Goal: Complete application form

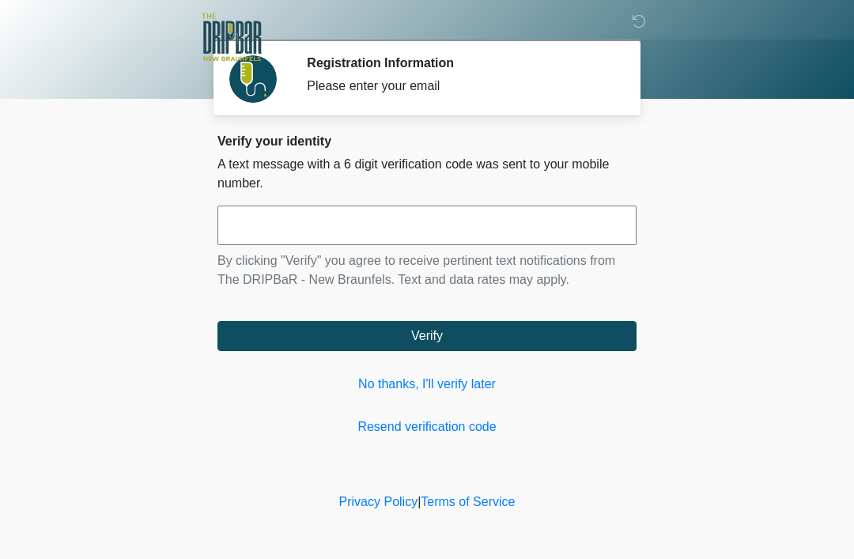
click at [266, 216] on input "text" at bounding box center [426, 226] width 419 height 40
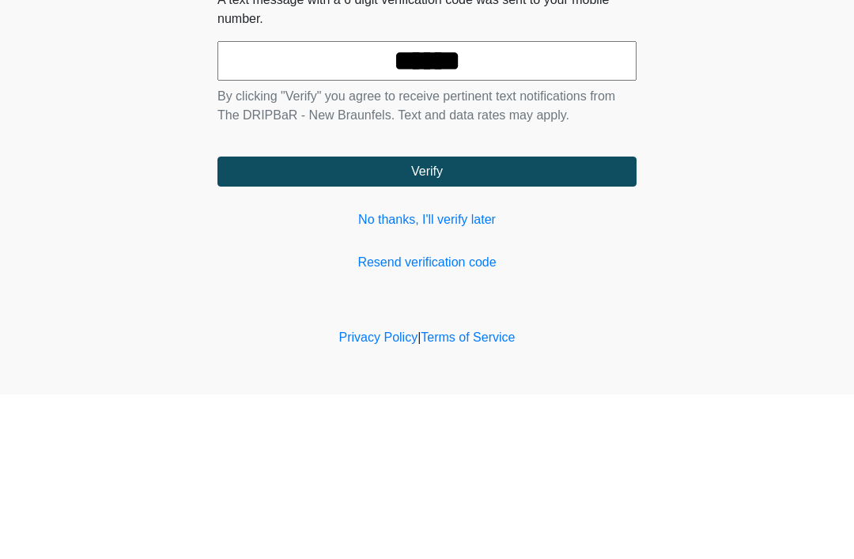
type input "******"
click at [483, 321] on button "Verify" at bounding box center [426, 336] width 419 height 30
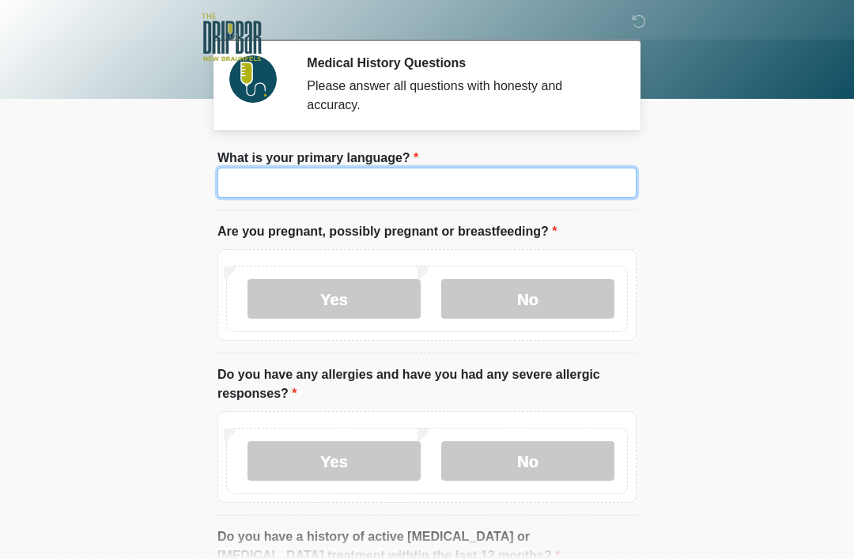
click at [391, 183] on input "What is your primary language?" at bounding box center [426, 183] width 419 height 30
type input "*******"
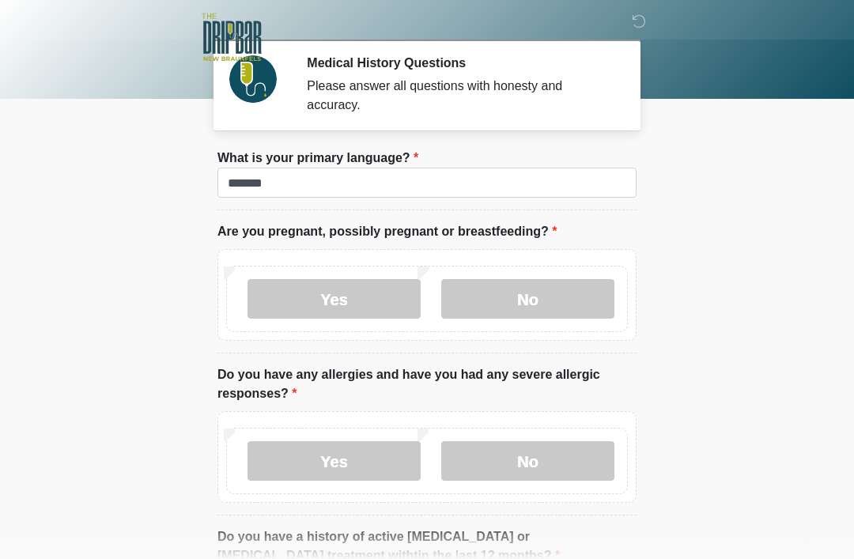
click at [546, 296] on label "No" at bounding box center [527, 299] width 173 height 40
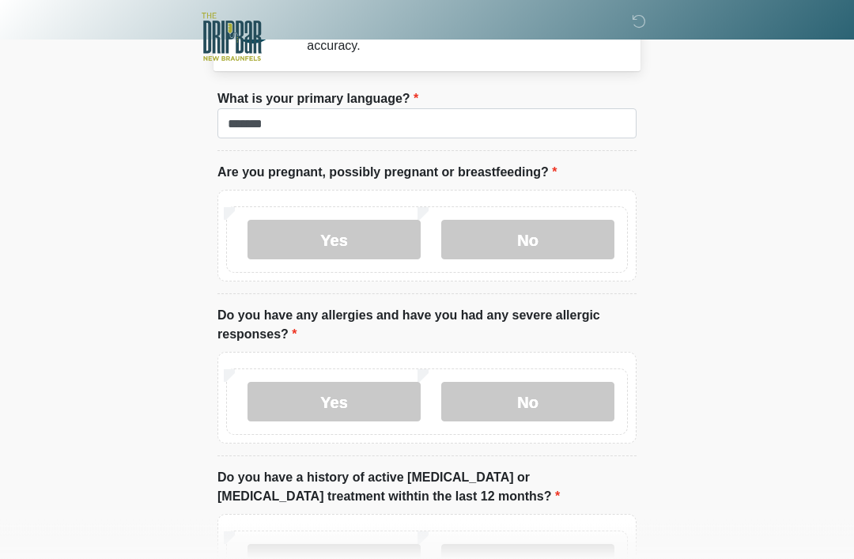
scroll to position [59, 0]
click at [558, 398] on label "No" at bounding box center [527, 402] width 173 height 40
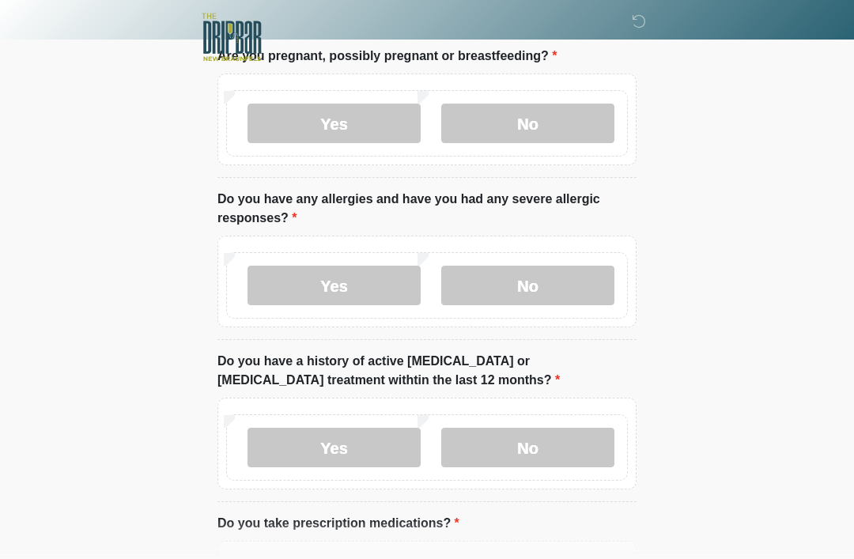
scroll to position [176, 0]
click at [563, 447] on label "No" at bounding box center [527, 447] width 173 height 40
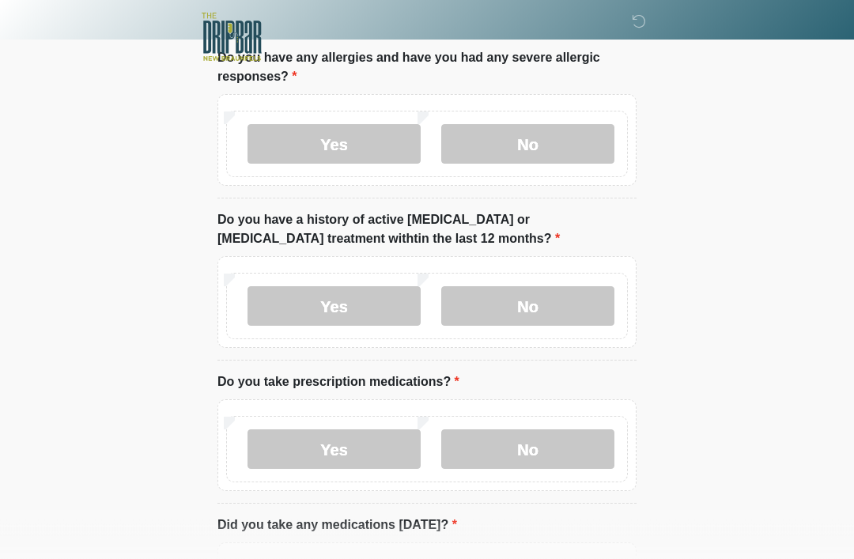
scroll to position [319, 0]
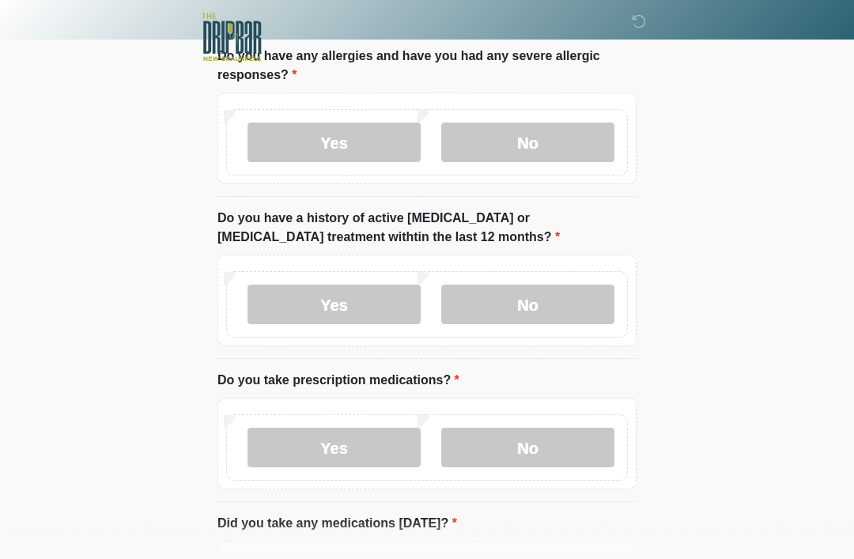
click at [276, 442] on label "Yes" at bounding box center [334, 448] width 173 height 40
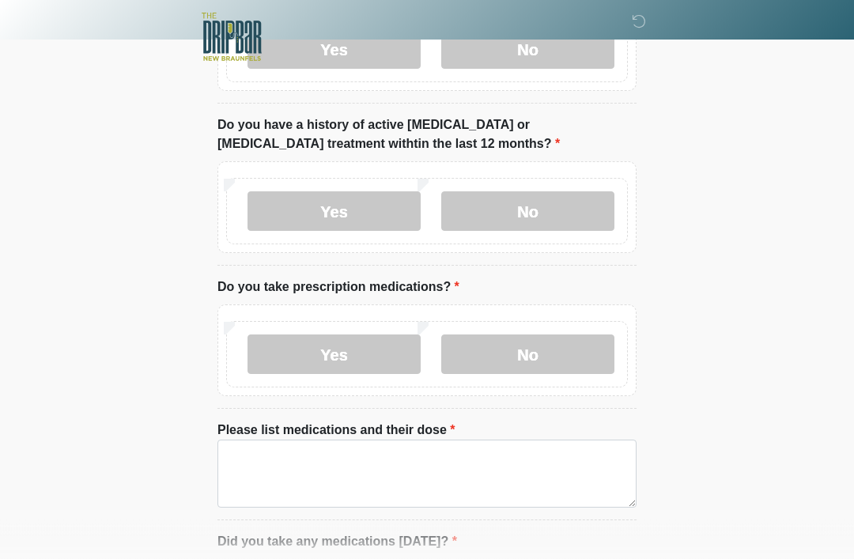
scroll to position [413, 0]
click at [554, 348] on label "No" at bounding box center [527, 354] width 173 height 40
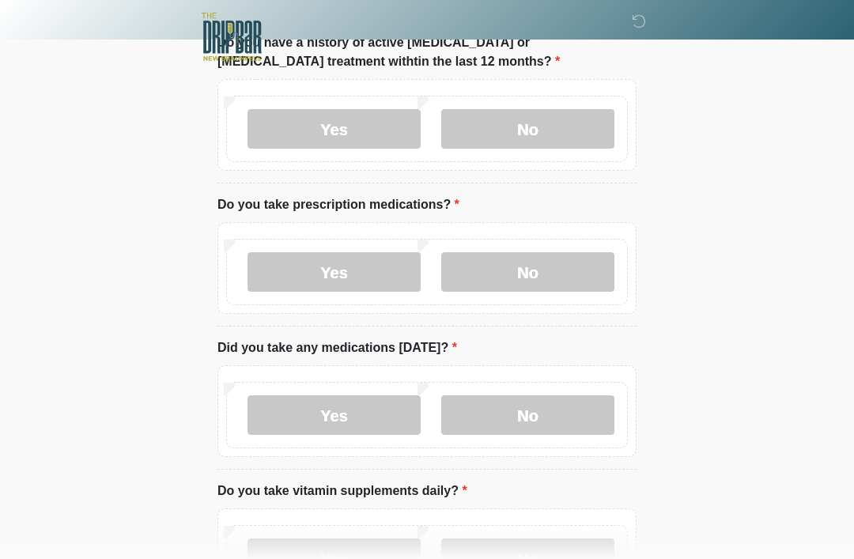
scroll to position [497, 0]
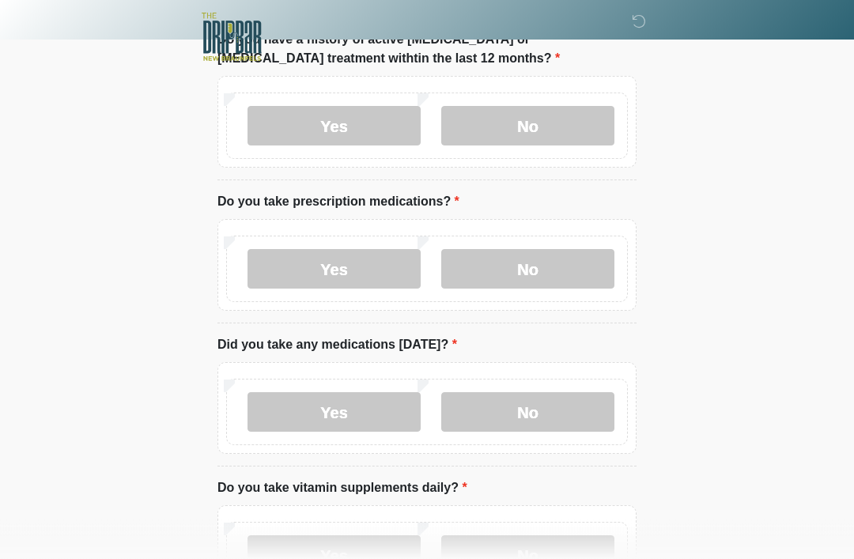
click at [570, 413] on label "No" at bounding box center [527, 413] width 173 height 40
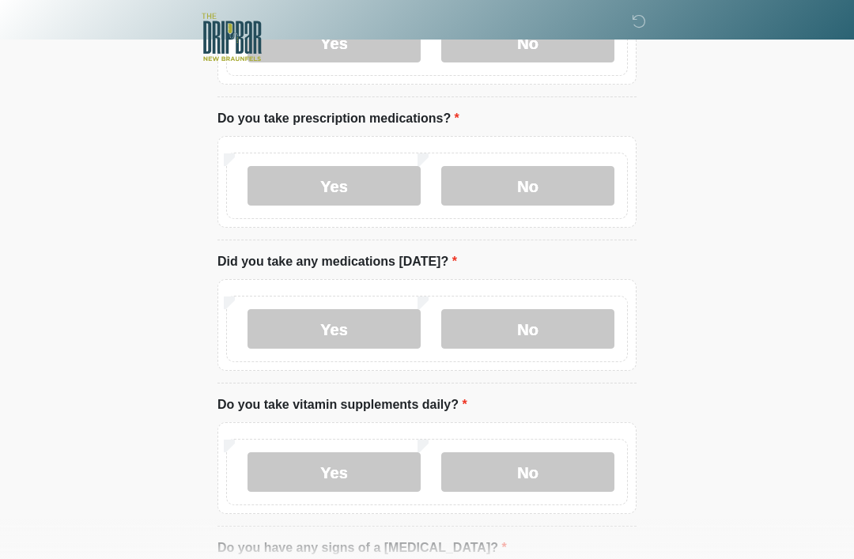
scroll to position [587, 0]
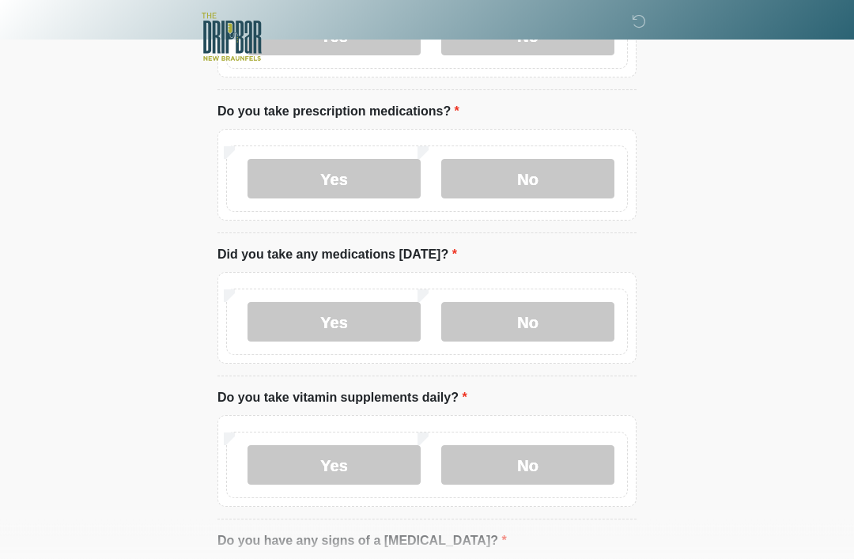
click at [274, 459] on label "Yes" at bounding box center [334, 466] width 173 height 40
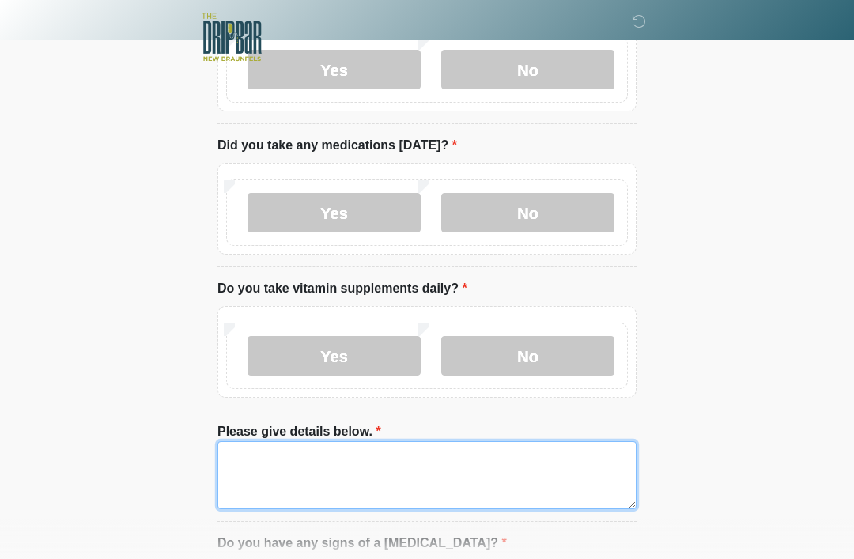
click at [362, 463] on textarea "Please give details below." at bounding box center [426, 475] width 419 height 68
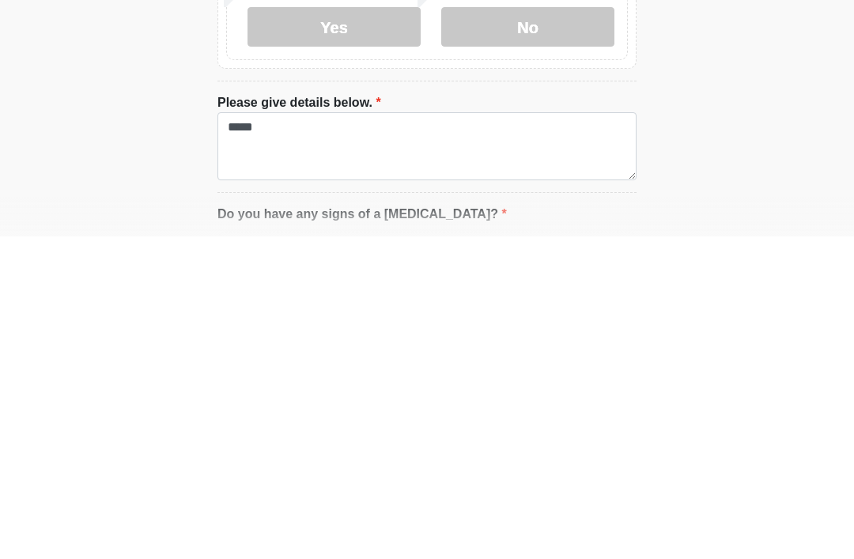
scroll to position [1026, 0]
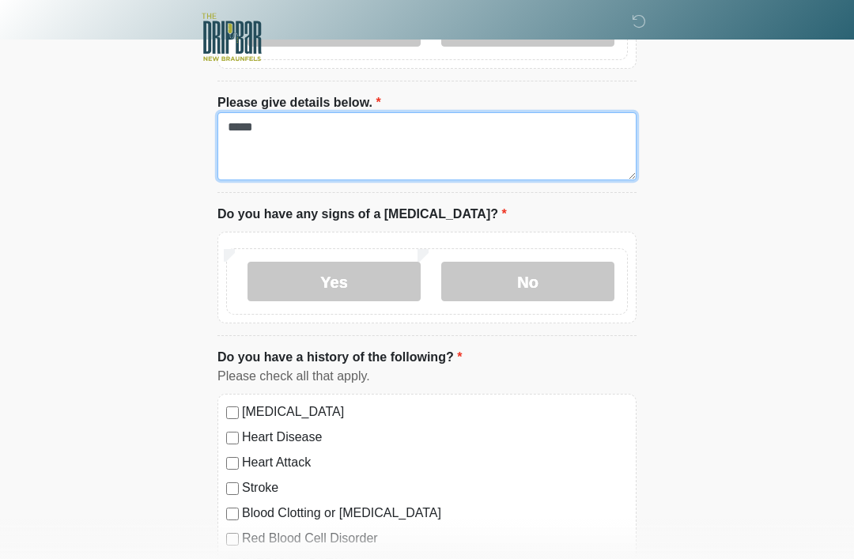
type textarea "*****"
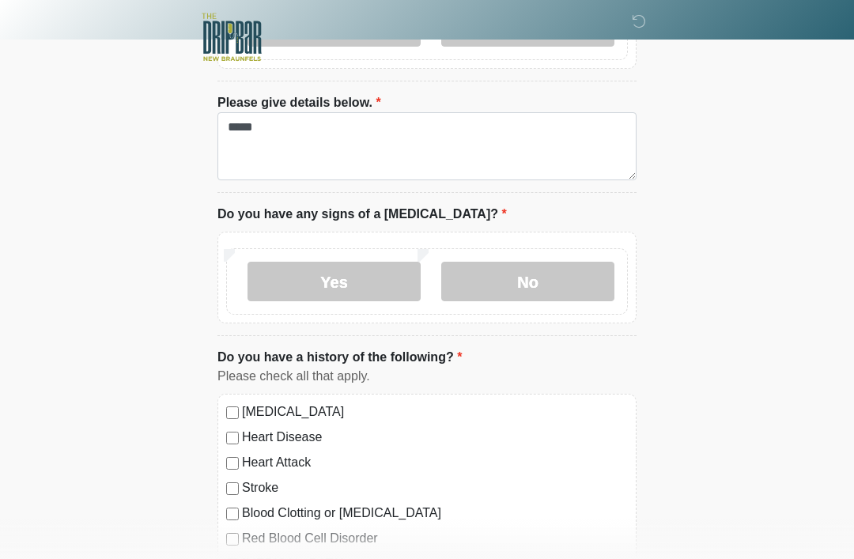
click at [547, 283] on label "No" at bounding box center [527, 282] width 173 height 40
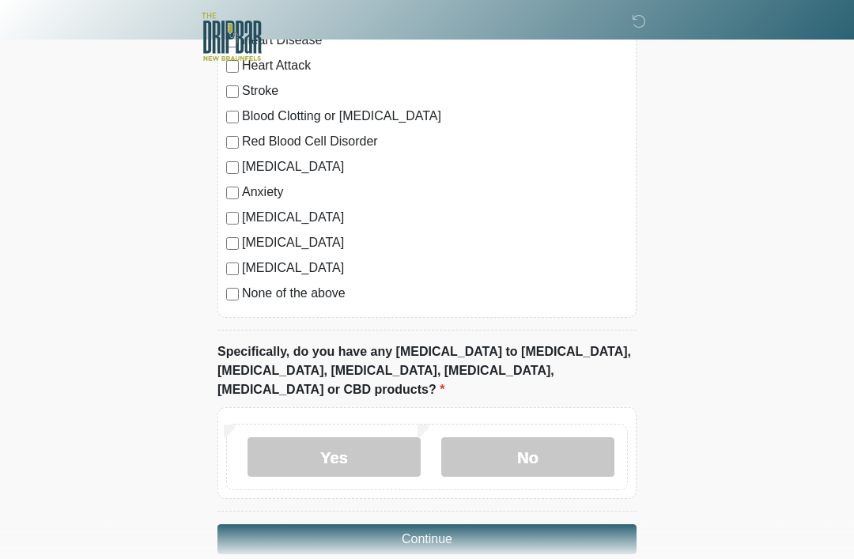
scroll to position [1423, 0]
click at [547, 437] on label "No" at bounding box center [527, 457] width 173 height 40
click at [523, 524] on button "Continue" at bounding box center [426, 539] width 419 height 30
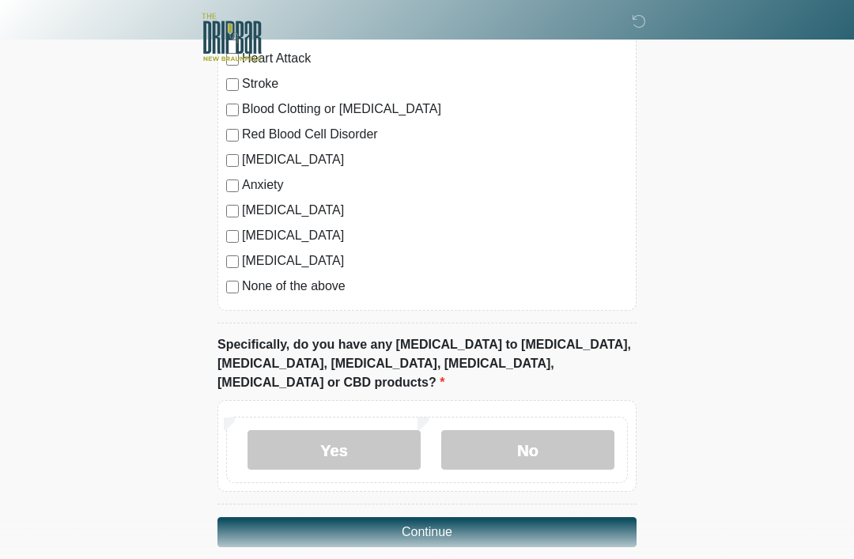
click at [599, 517] on button "Continue" at bounding box center [426, 532] width 419 height 30
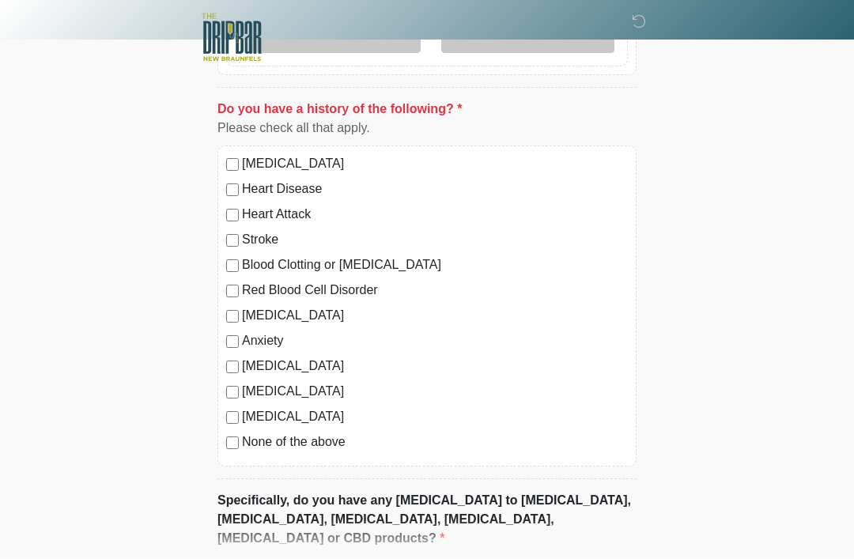
scroll to position [1270, 0]
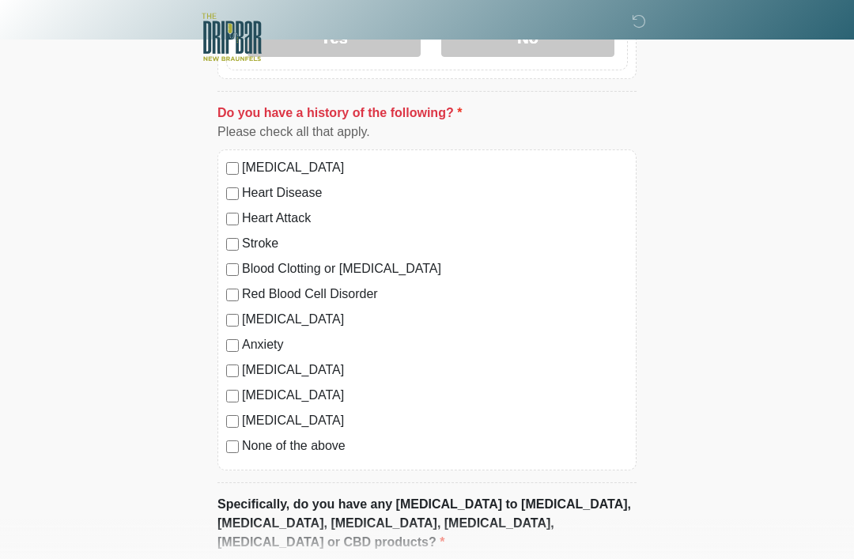
click at [226, 448] on div "None of the above" at bounding box center [427, 446] width 402 height 19
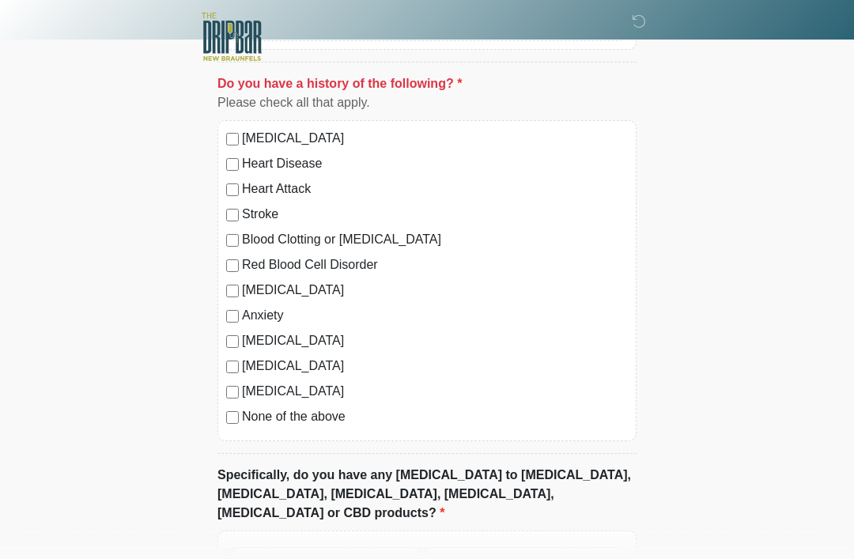
scroll to position [1430, 0]
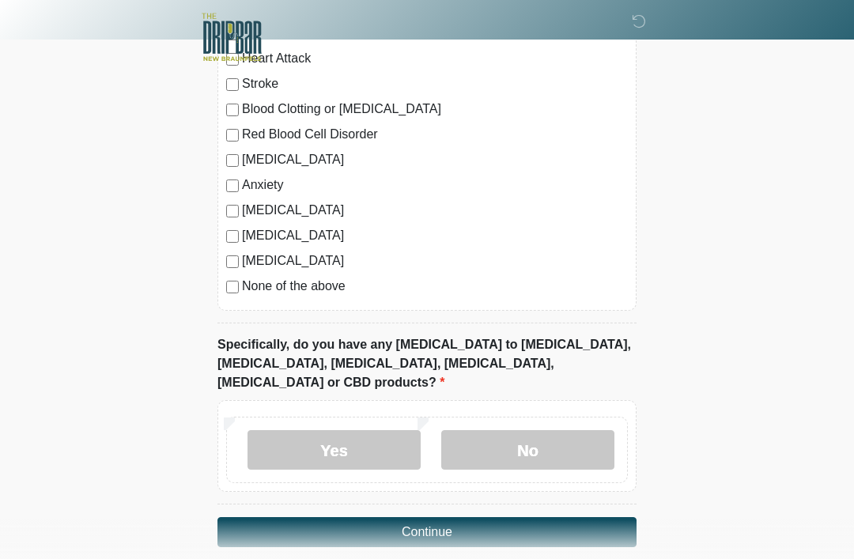
click at [561, 517] on button "Continue" at bounding box center [426, 532] width 419 height 30
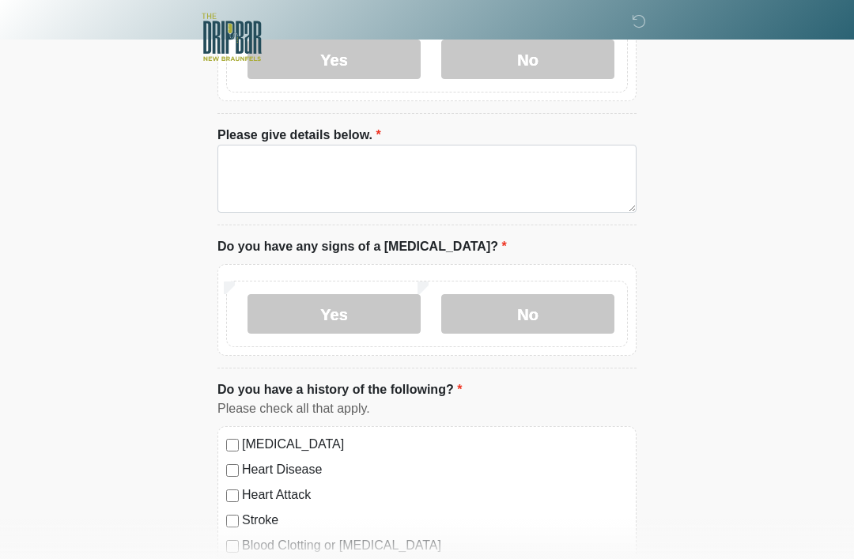
scroll to position [0, 0]
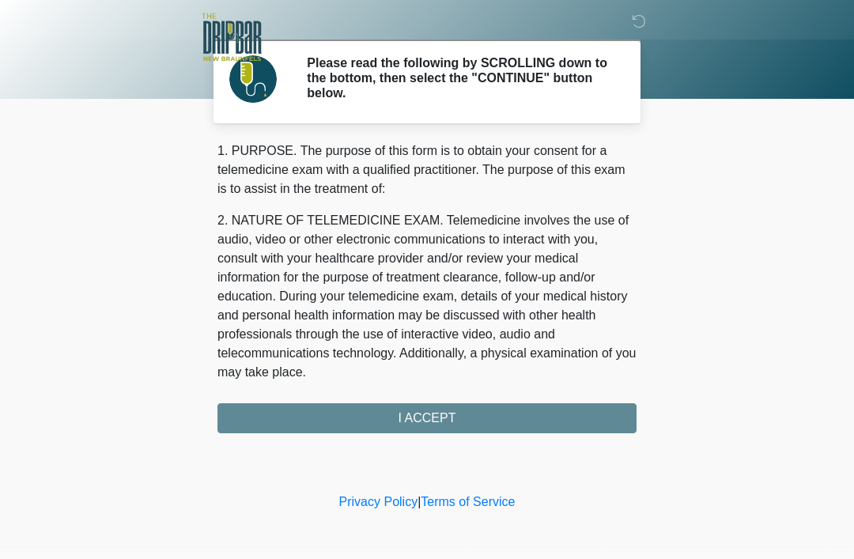
click at [272, 413] on div "1. PURPOSE. The purpose of this form is to obtain your consent for a telemedici…" at bounding box center [426, 288] width 419 height 292
click at [567, 416] on div "1. PURPOSE. The purpose of this form is to obtain your consent for a telemedici…" at bounding box center [426, 288] width 419 height 292
click at [437, 414] on div "1. PURPOSE. The purpose of this form is to obtain your consent for a telemedici…" at bounding box center [426, 288] width 419 height 292
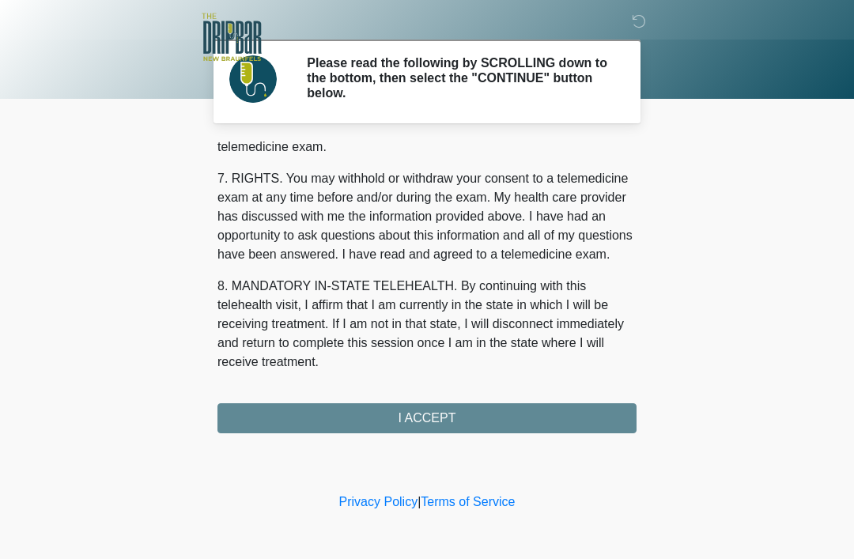
scroll to position [694, 0]
click at [467, 418] on button "I ACCEPT" at bounding box center [426, 418] width 419 height 30
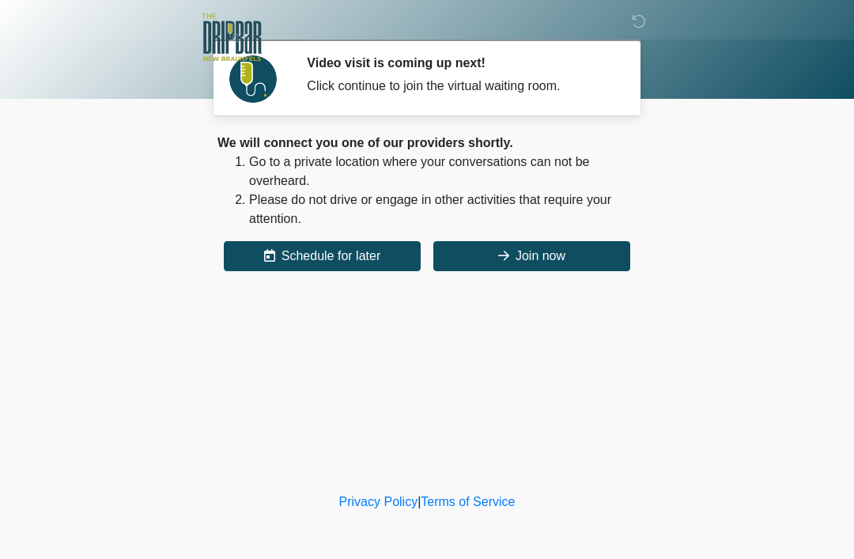
click at [569, 253] on button "Join now" at bounding box center [531, 256] width 197 height 30
